Goal: Check status

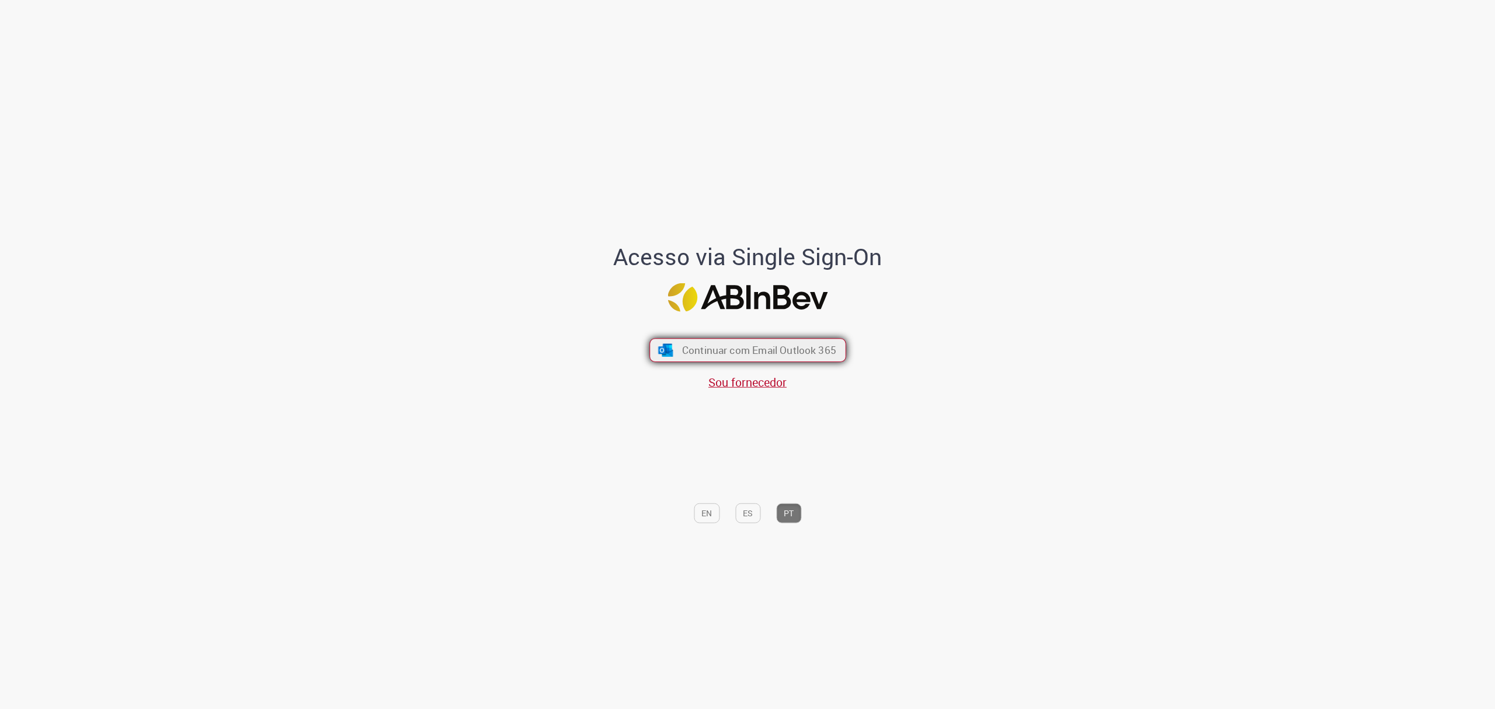
click at [673, 349] on img "submit" at bounding box center [665, 350] width 17 height 13
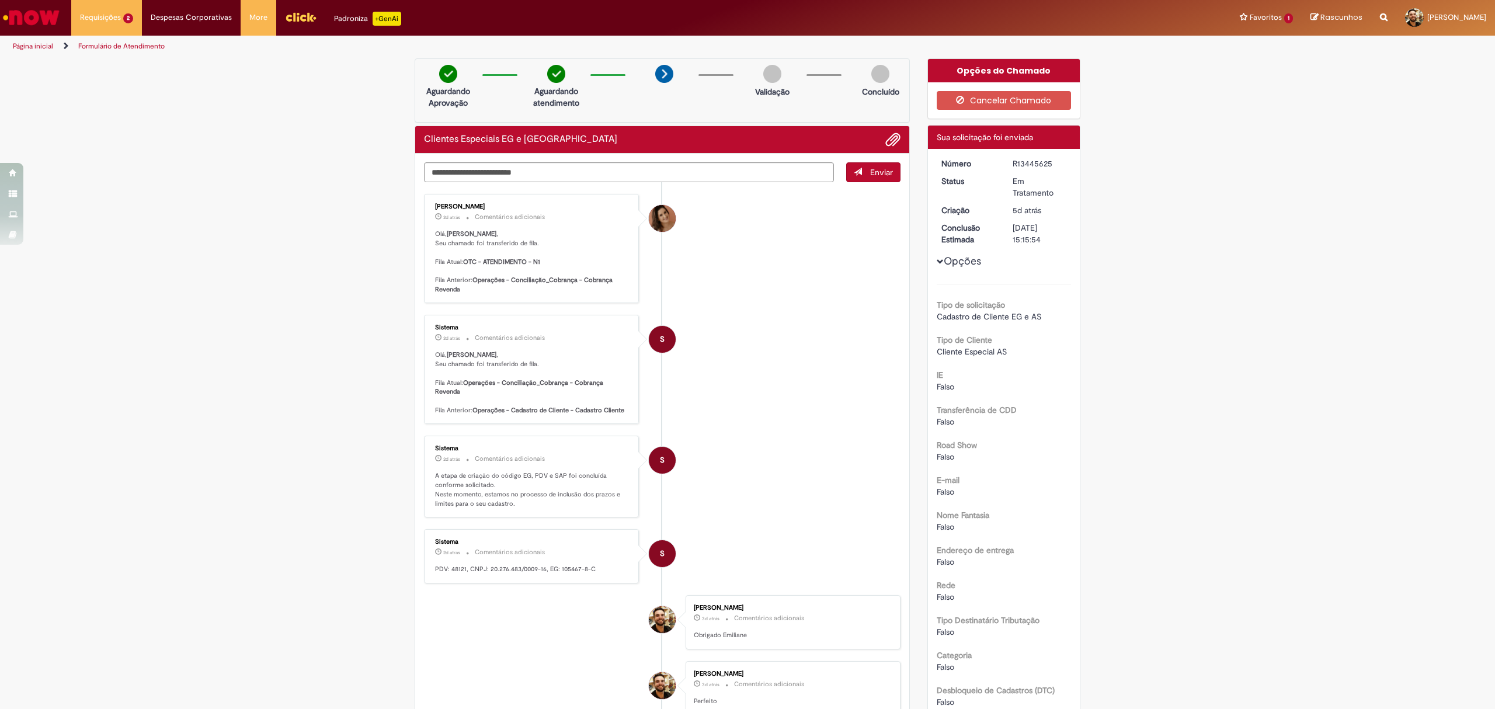
click at [937, 260] on span "Opções para R13445625" at bounding box center [940, 261] width 7 height 7
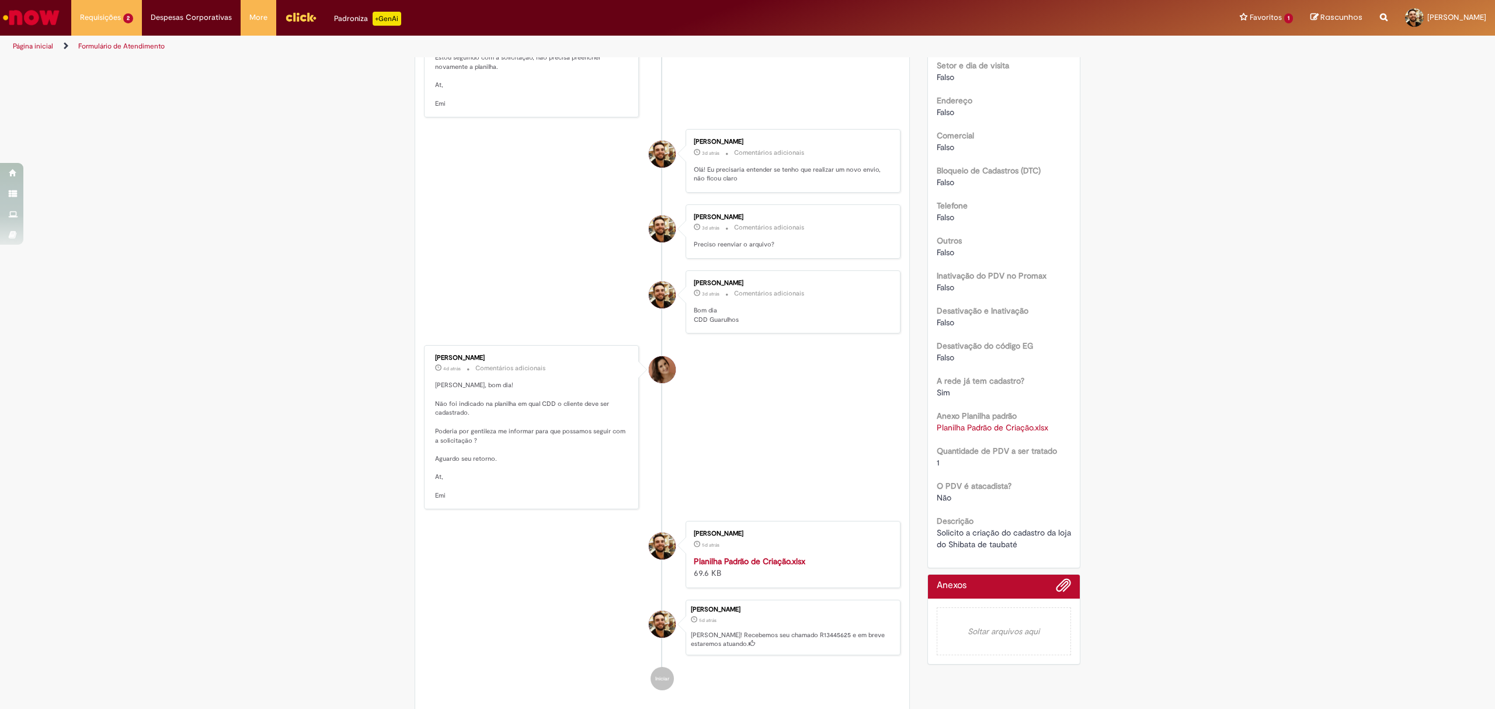
scroll to position [1090, 0]
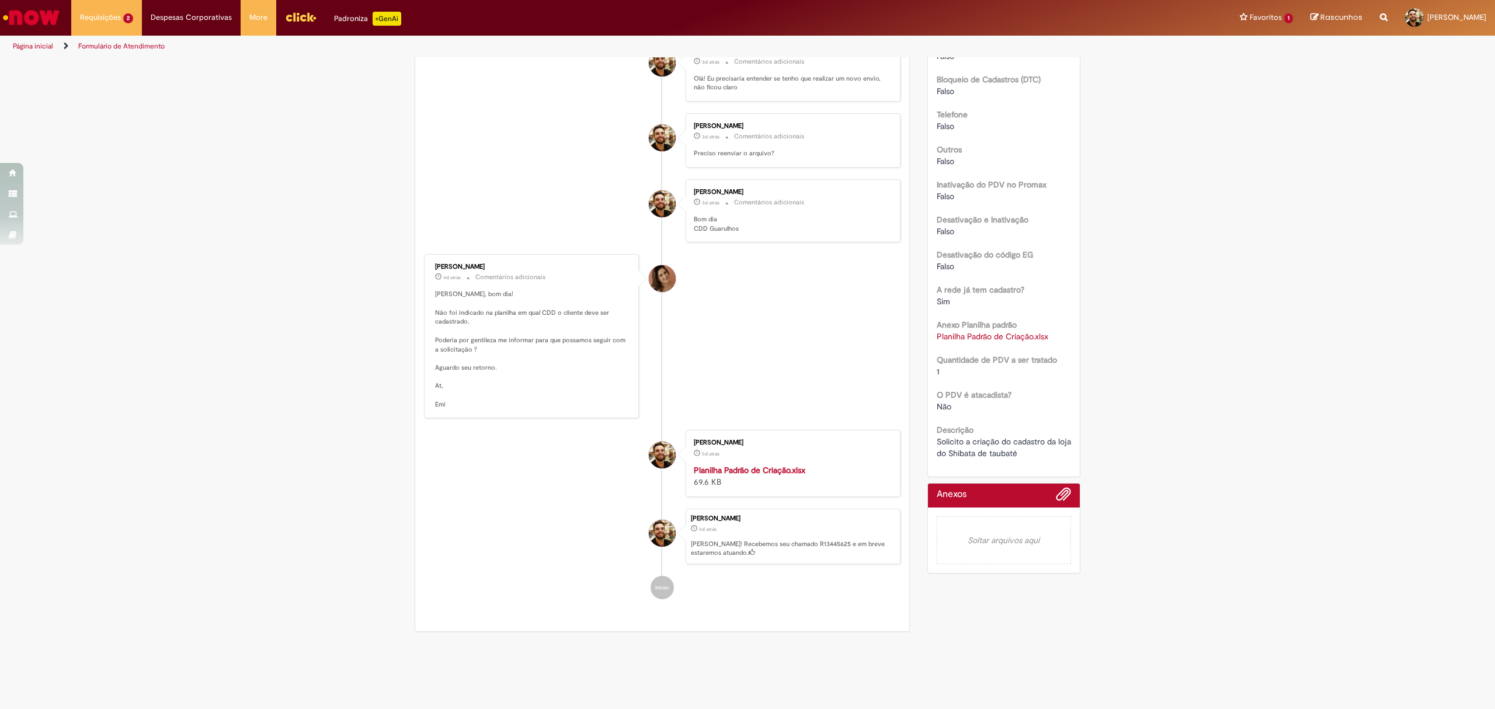
click at [1011, 337] on link "Planilha Padrão de Criação.xlsx" at bounding box center [993, 336] width 112 height 11
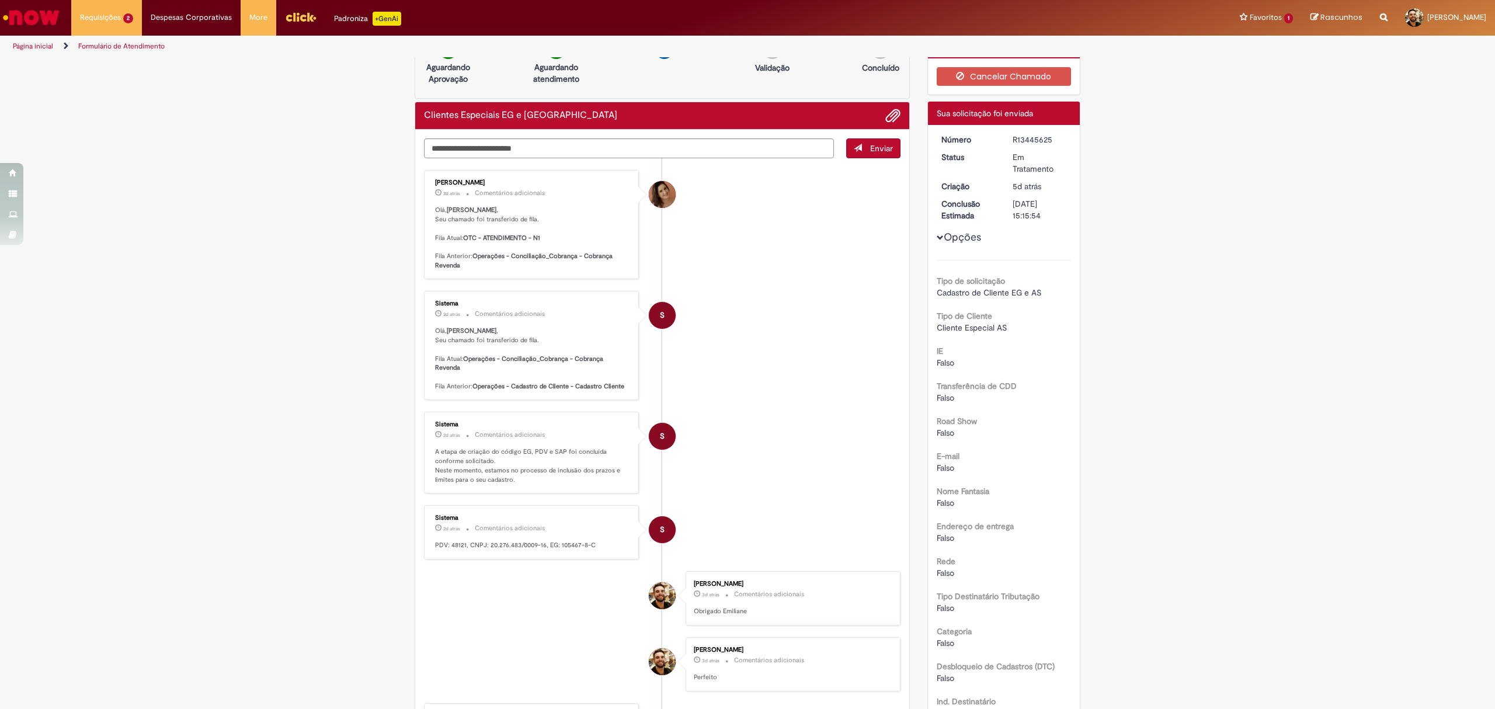
scroll to position [0, 0]
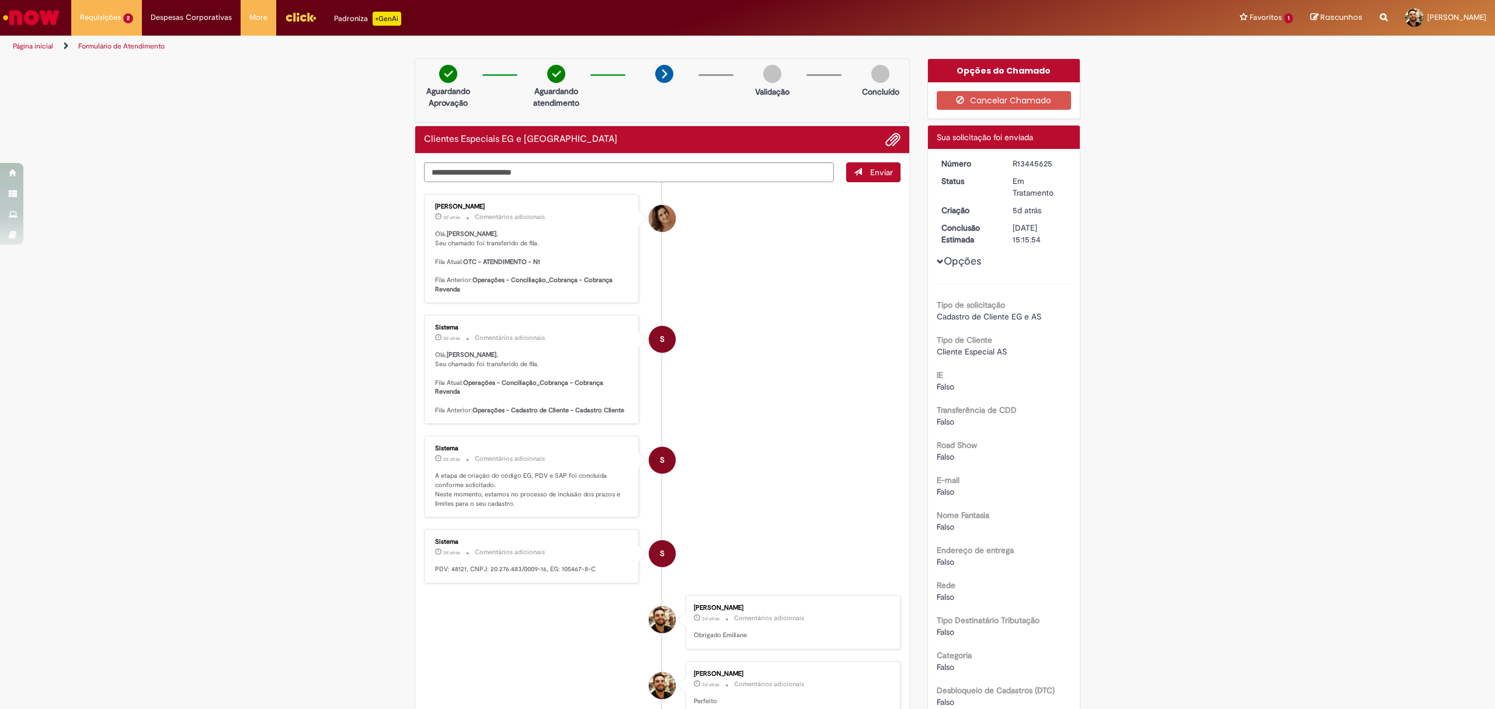
drag, startPoint x: 447, startPoint y: 262, endPoint x: 508, endPoint y: 262, distance: 60.8
click at [508, 262] on p "[PERSON_NAME] , Seu chamado foi transferido de fila. Fila Atual: OTC - ATENDIME…" at bounding box center [532, 262] width 195 height 64
click at [532, 279] on b "Operações - Conciliação_Cobrança - Cobrança Revenda" at bounding box center [524, 285] width 179 height 18
drag, startPoint x: 494, startPoint y: 474, endPoint x: 428, endPoint y: 466, distance: 66.6
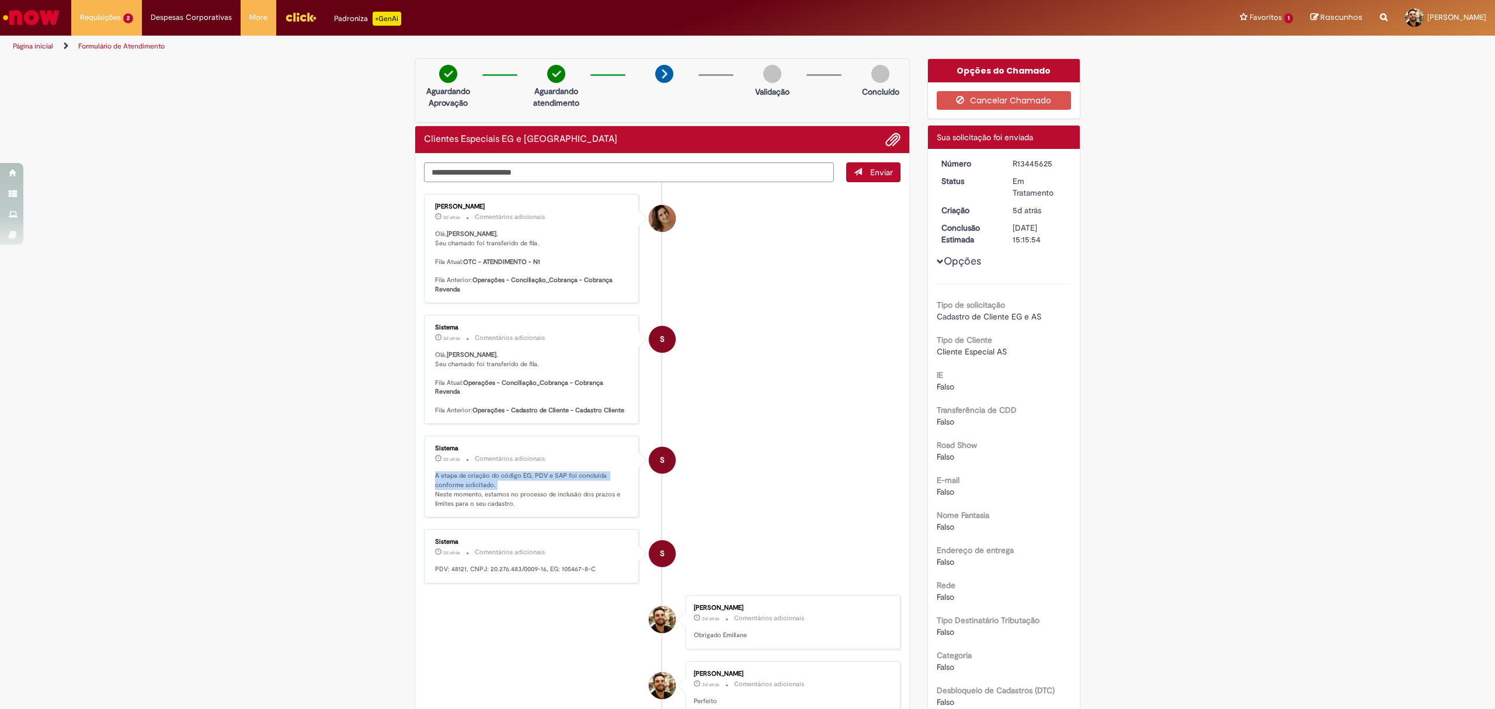
click at [428, 466] on div "Sistema 2d atrás 2 dias atrás Comentários adicionais A etapa de criação do códi…" at bounding box center [532, 476] width 208 height 75
drag, startPoint x: 511, startPoint y: 494, endPoint x: 430, endPoint y: 468, distance: 84.6
click at [435, 471] on p "A etapa de criação do código EG, PDV e SAP foi concluída conforme solicitado. N…" at bounding box center [532, 489] width 195 height 37
copy p "A etapa de criação do código EG, PDV e SAP foi concluída conforme solicitado. N…"
